Goal: Task Accomplishment & Management: Manage account settings

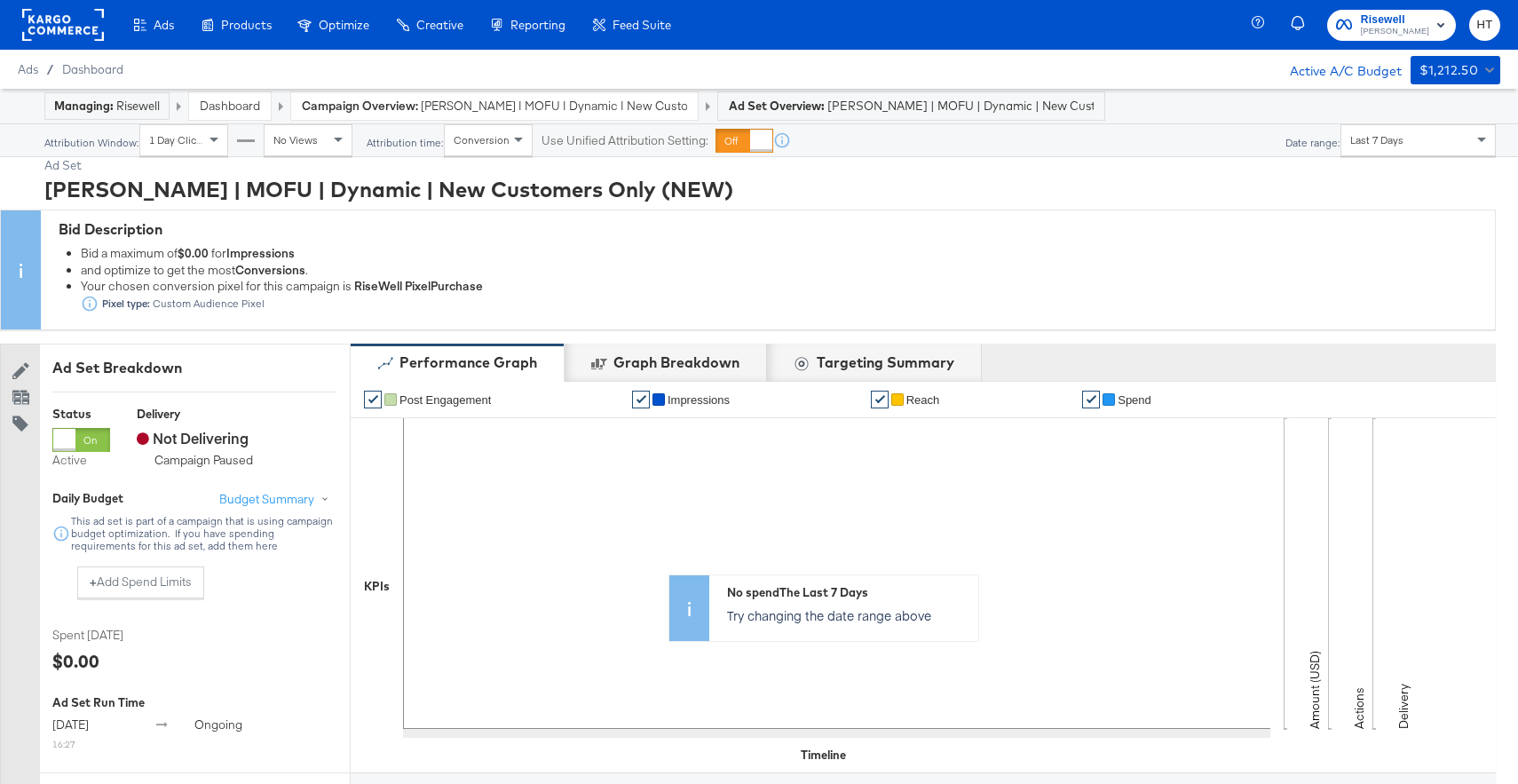
click at [58, 32] on rect at bounding box center [62, 25] width 81 height 32
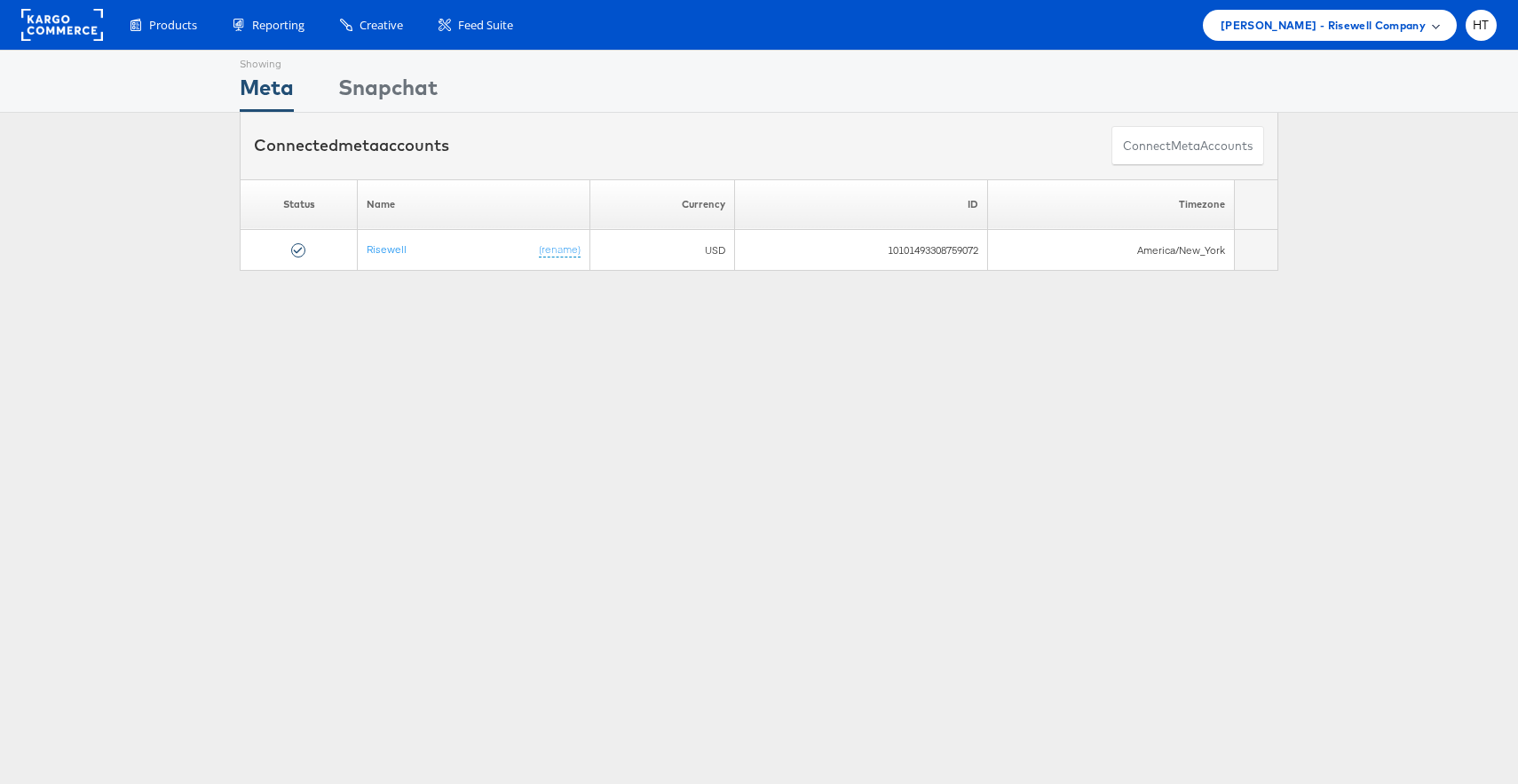
click at [1386, 34] on span "Mason - Risewell Company" at bounding box center [1323, 25] width 205 height 18
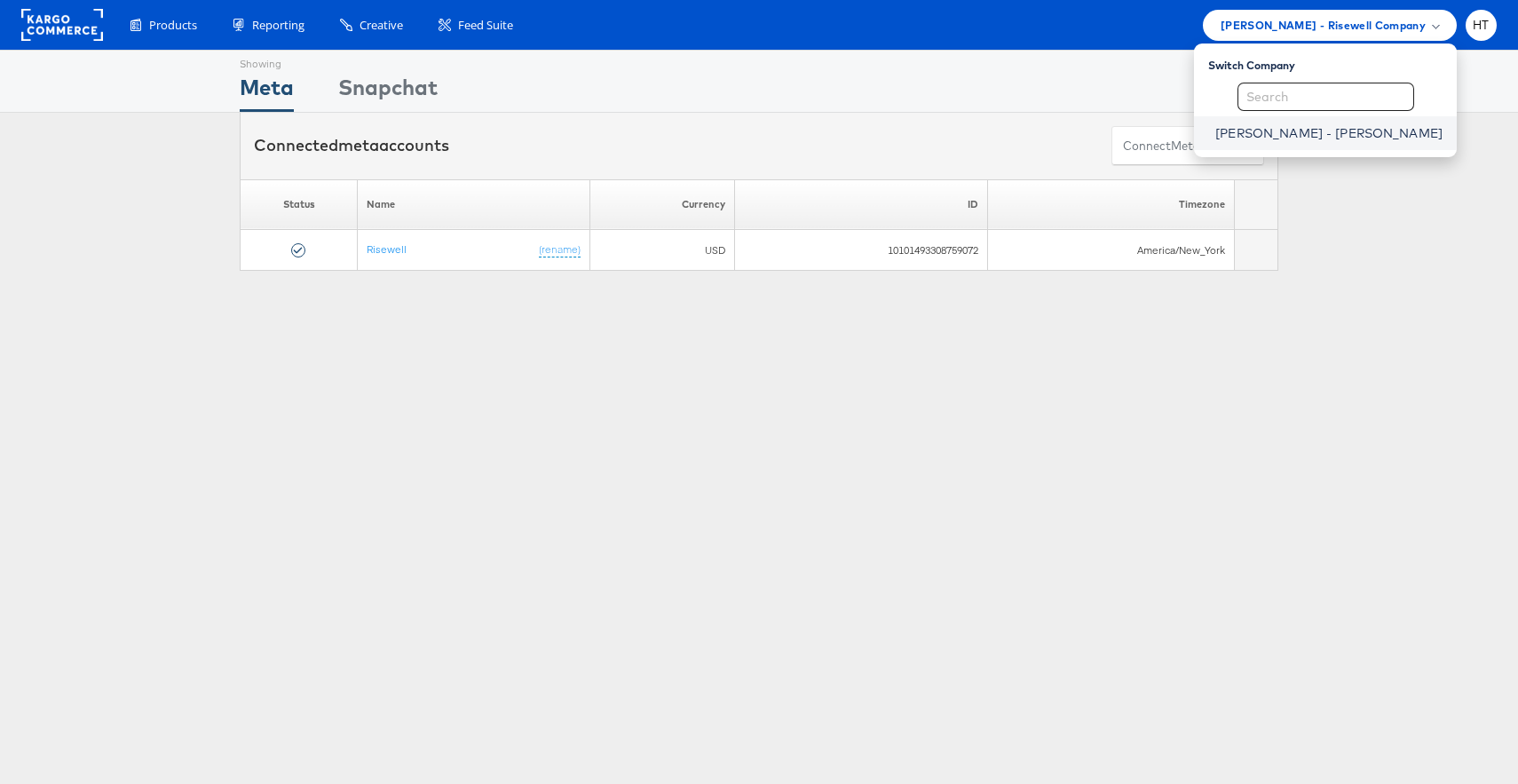
click at [1353, 139] on link "Mason - Alexis Bittar" at bounding box center [1329, 132] width 228 height 17
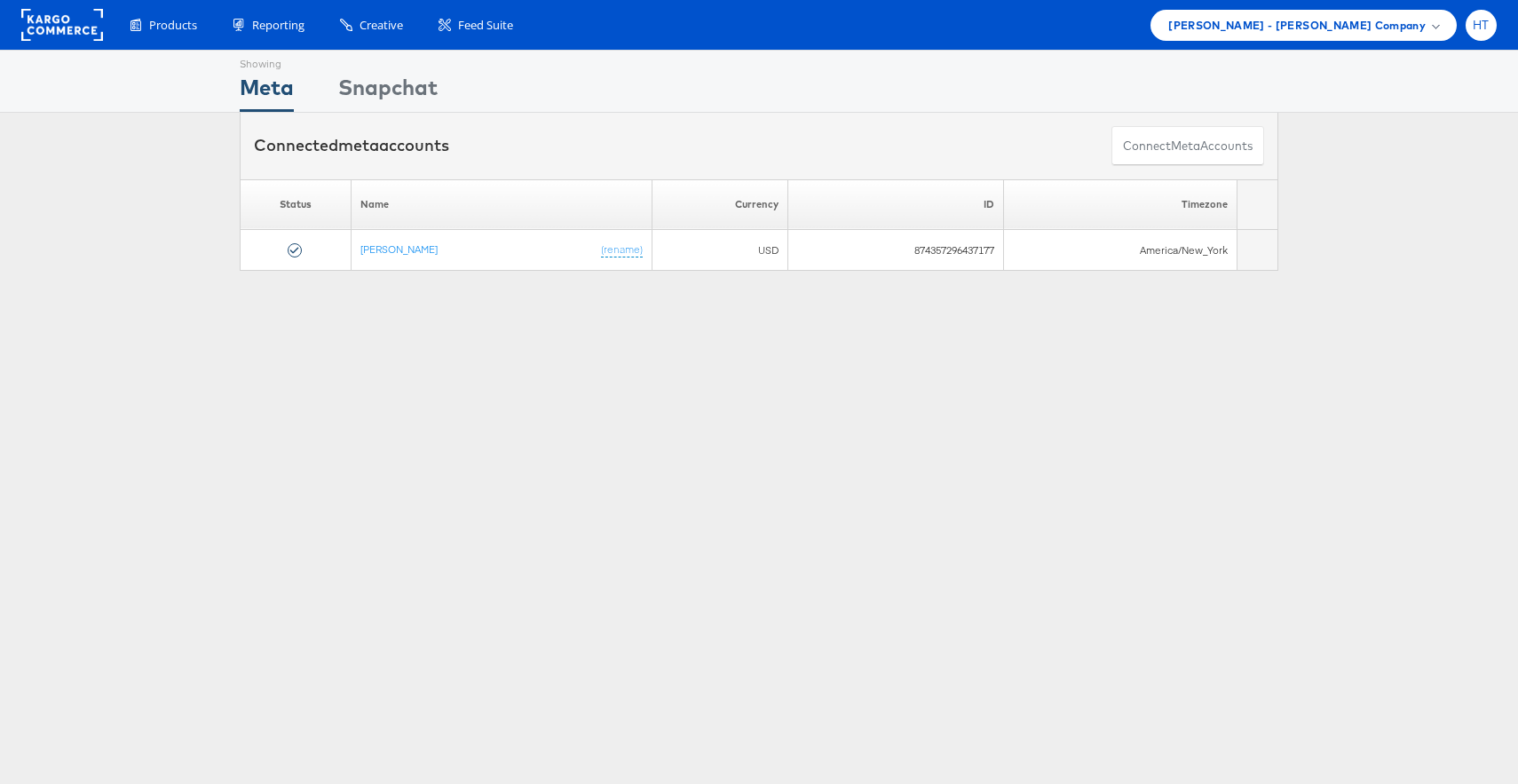
click at [1481, 25] on span "HT" at bounding box center [1481, 25] width 16 height 12
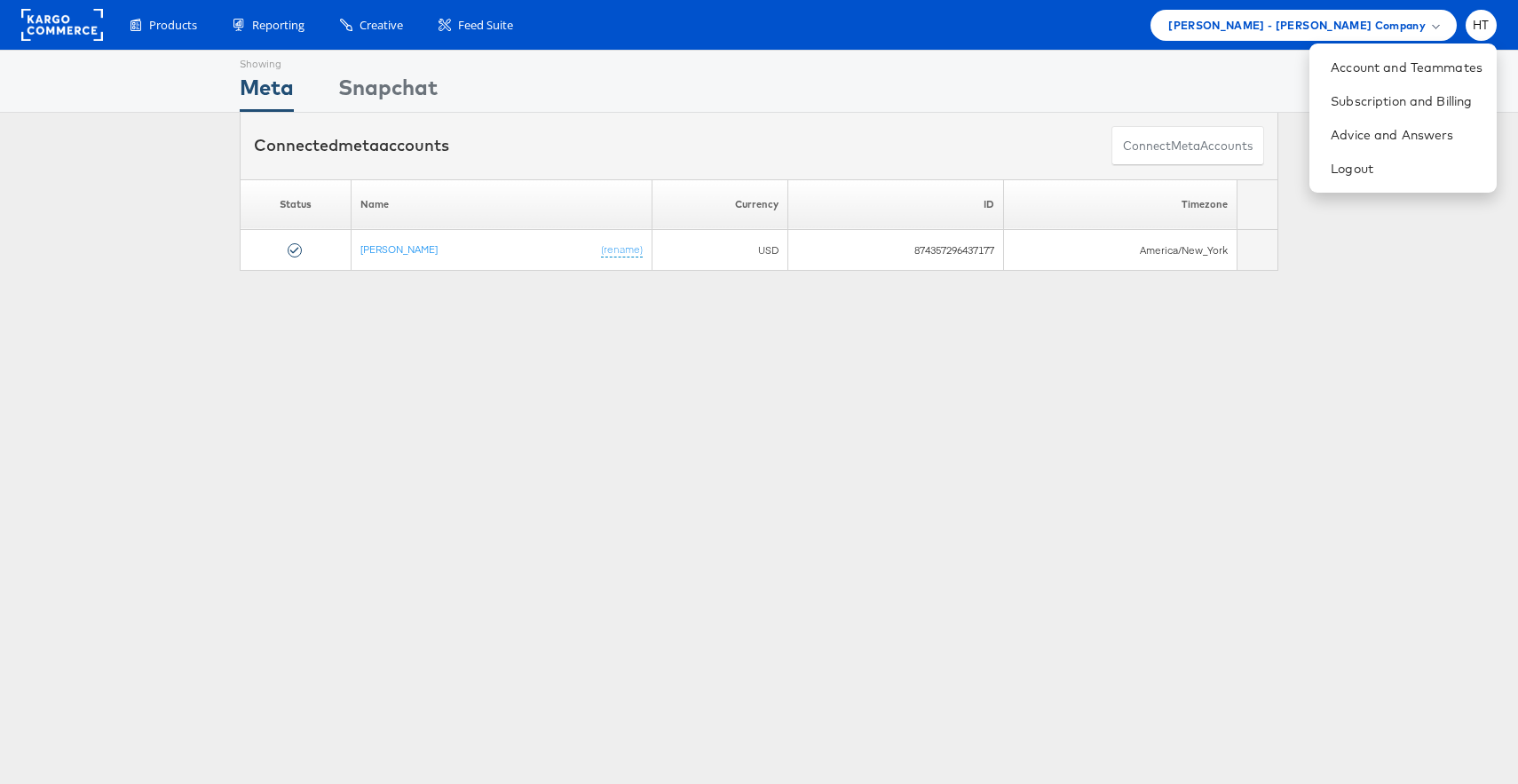
click at [1302, 425] on div "Showing Meta Showing Snapchat Connected meta accounts Connect meta Accounts Ple…" at bounding box center [759, 493] width 1518 height 887
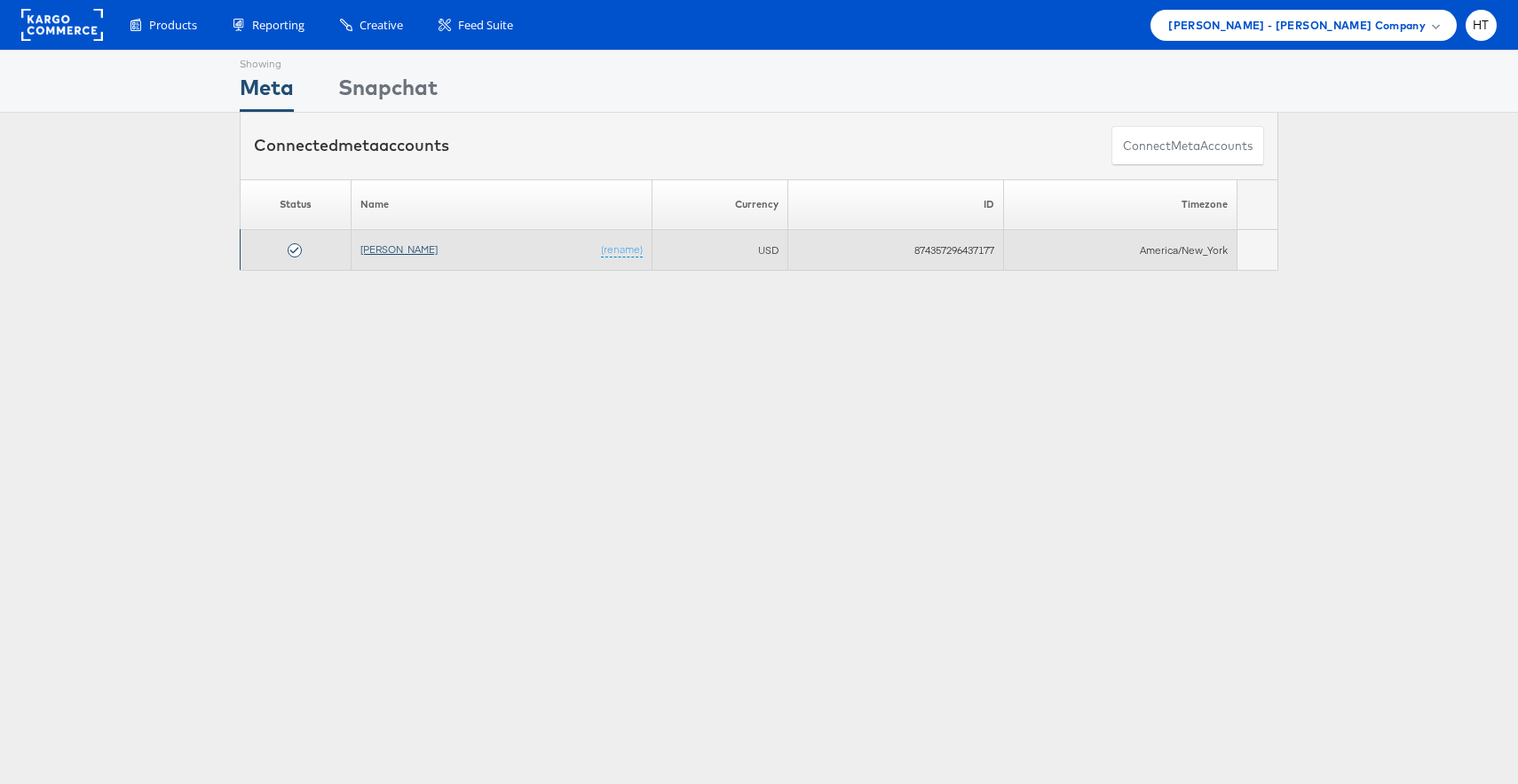
click at [402, 247] on link "Alexis Bittar" at bounding box center [398, 249] width 78 height 14
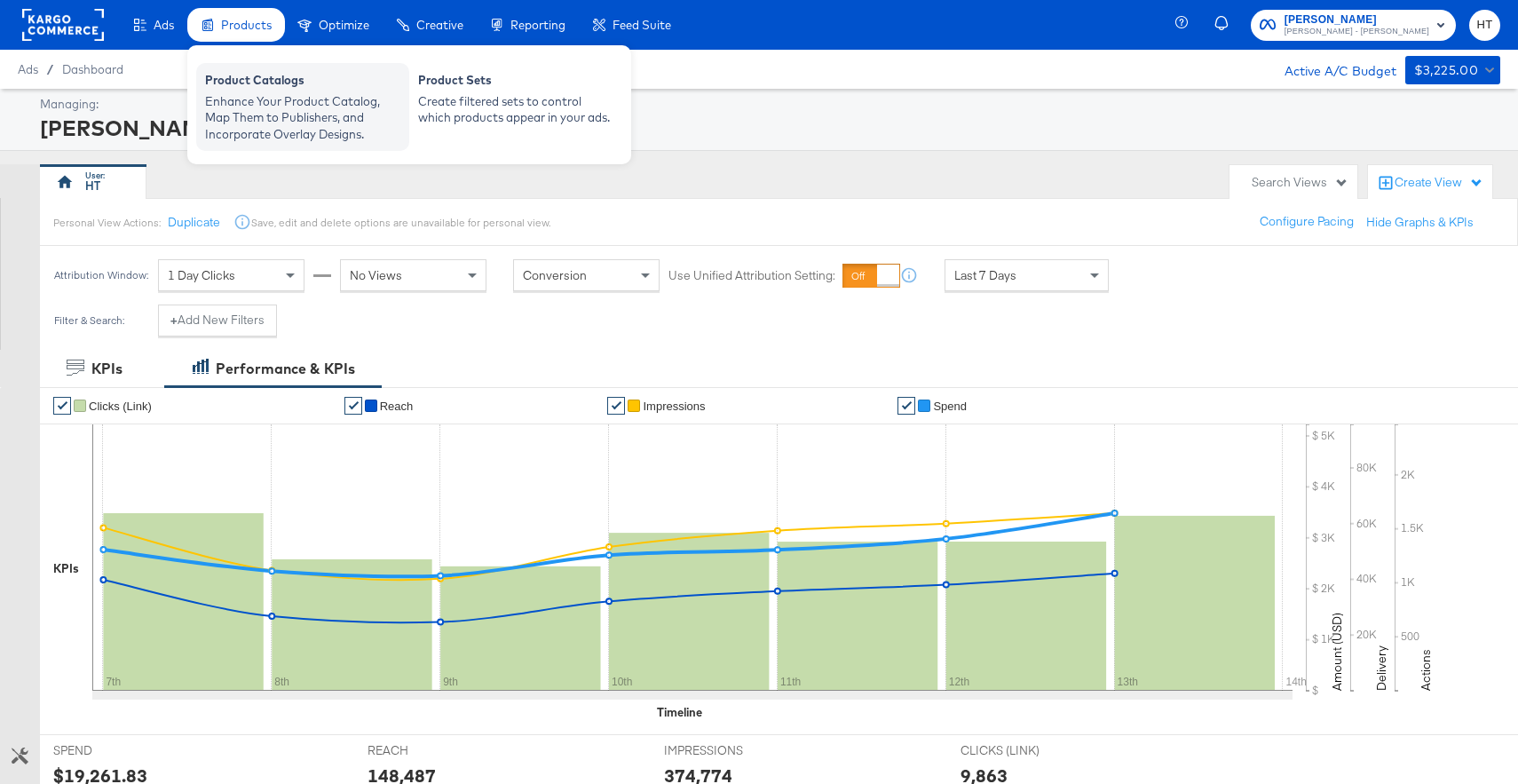
click at [269, 116] on div "Enhance Your Product Catalog, Map Them to Publishers, and Incorporate Overlay D…" at bounding box center [303, 118] width 196 height 49
